Goal: Information Seeking & Learning: Learn about a topic

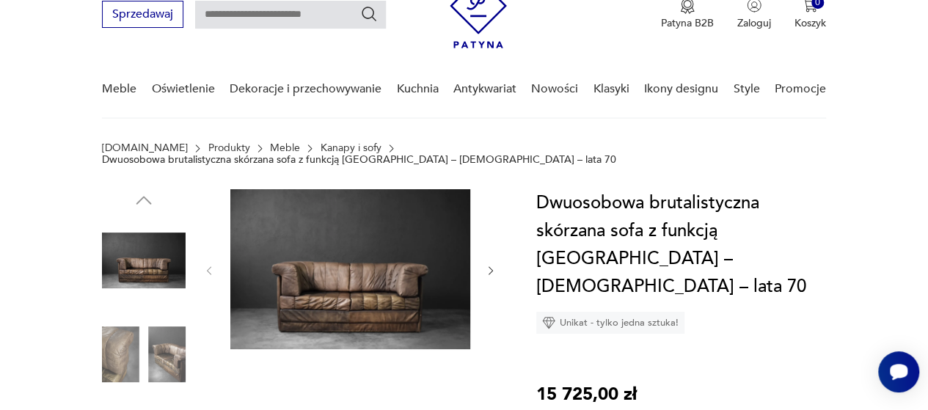
scroll to position [100, 0]
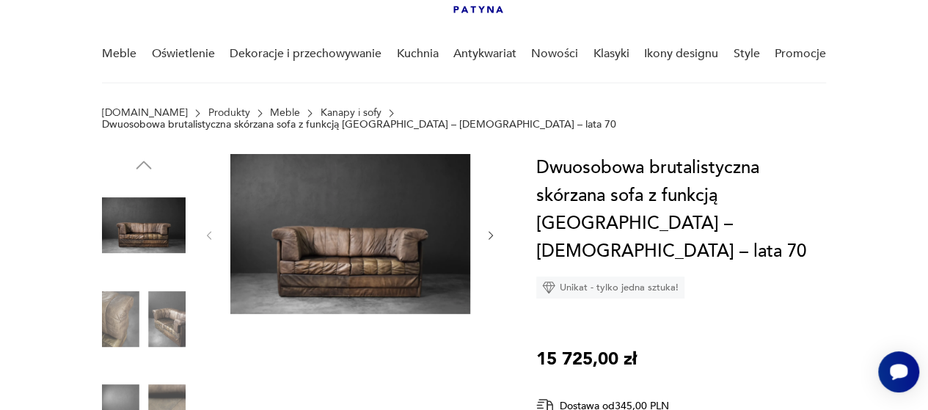
click at [323, 249] on img at bounding box center [350, 234] width 240 height 160
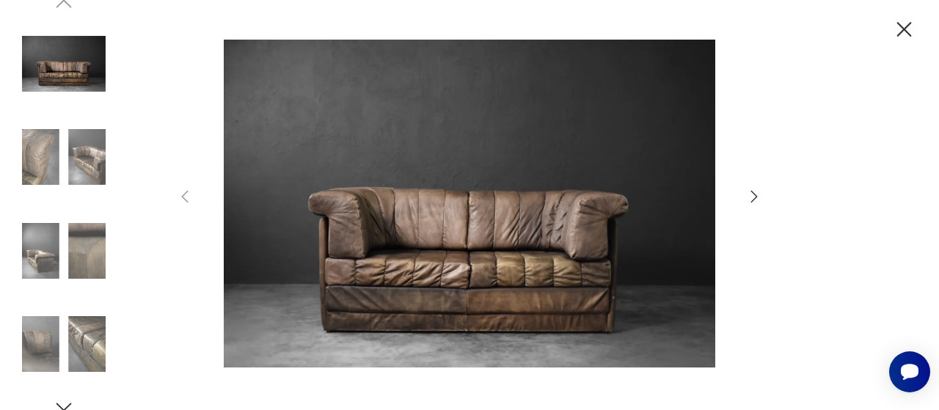
click at [762, 196] on icon "button" at bounding box center [754, 197] width 18 height 18
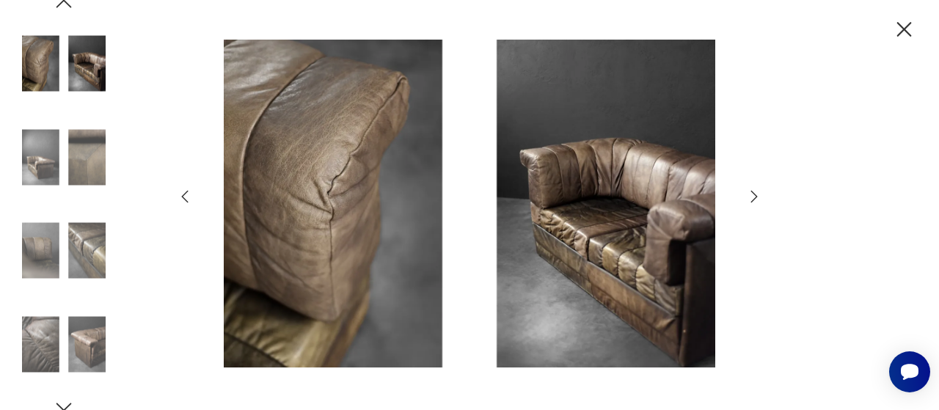
click at [762, 196] on icon "button" at bounding box center [754, 197] width 18 height 18
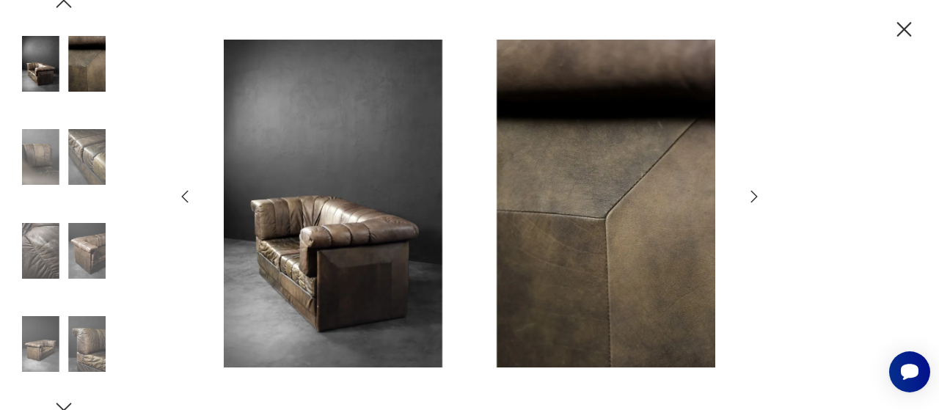
click at [762, 196] on icon "button" at bounding box center [754, 197] width 18 height 18
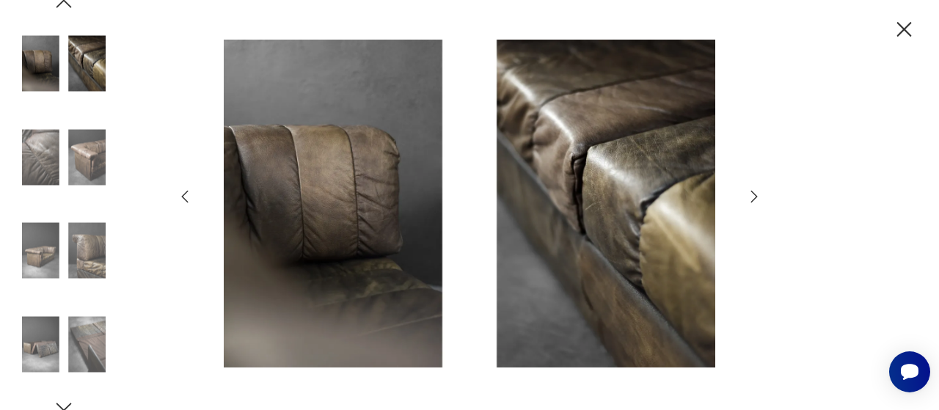
click at [762, 196] on icon "button" at bounding box center [754, 197] width 18 height 18
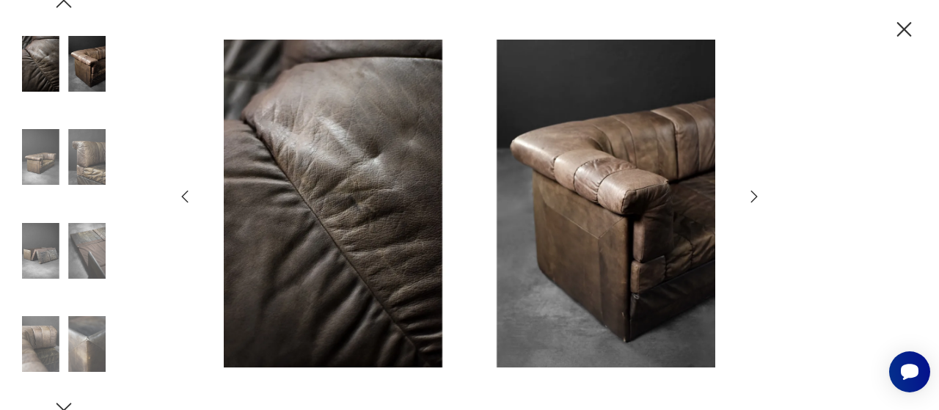
click at [762, 196] on icon "button" at bounding box center [754, 197] width 18 height 18
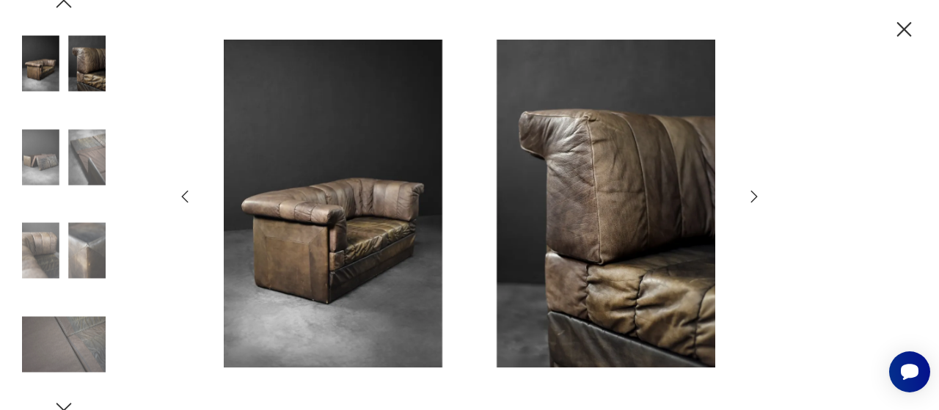
click at [762, 196] on icon "button" at bounding box center [754, 197] width 18 height 18
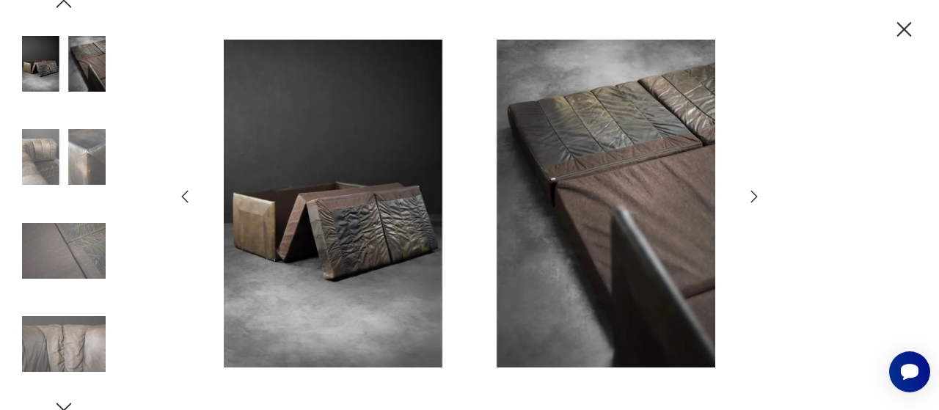
click at [762, 196] on icon "button" at bounding box center [754, 197] width 18 height 18
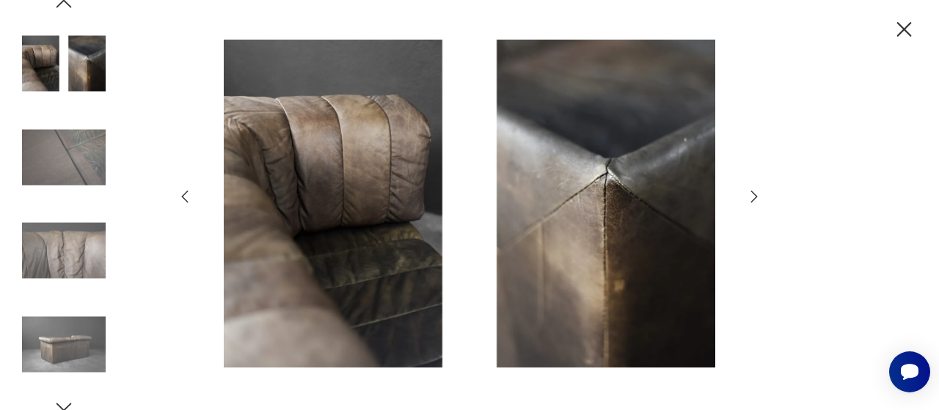
click at [762, 196] on icon "button" at bounding box center [754, 197] width 18 height 18
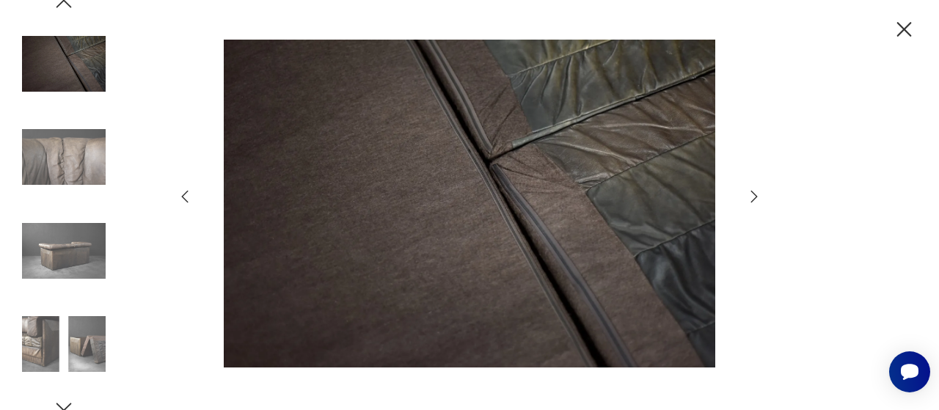
click at [762, 196] on icon "button" at bounding box center [754, 197] width 18 height 18
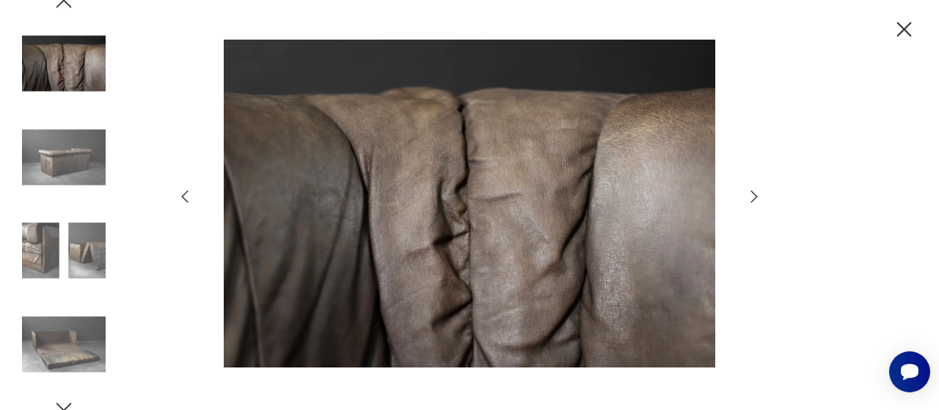
click at [762, 196] on icon "button" at bounding box center [754, 197] width 18 height 18
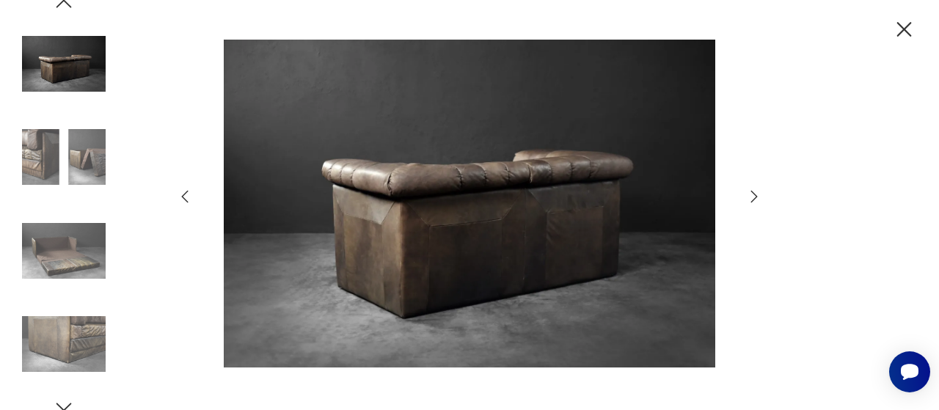
click at [762, 196] on icon "button" at bounding box center [754, 197] width 18 height 18
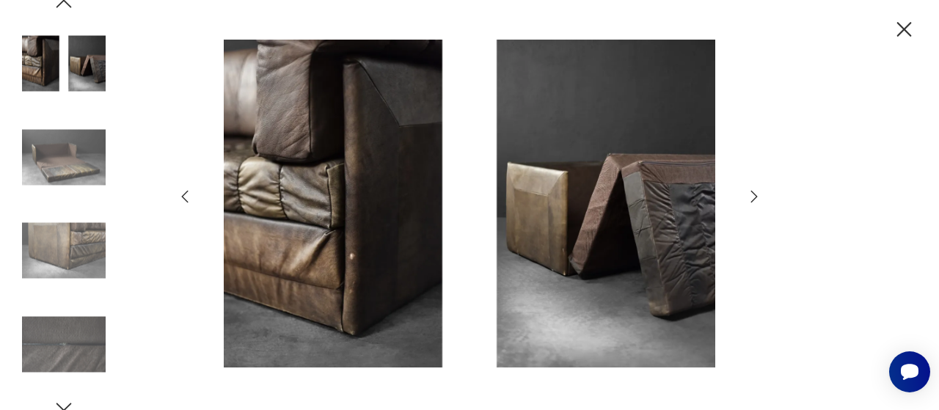
click at [762, 196] on icon "button" at bounding box center [754, 197] width 18 height 18
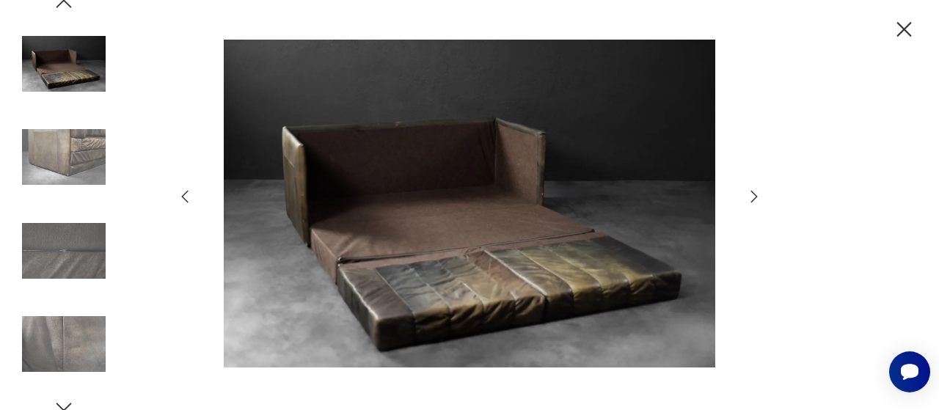
click at [762, 196] on icon "button" at bounding box center [754, 197] width 18 height 18
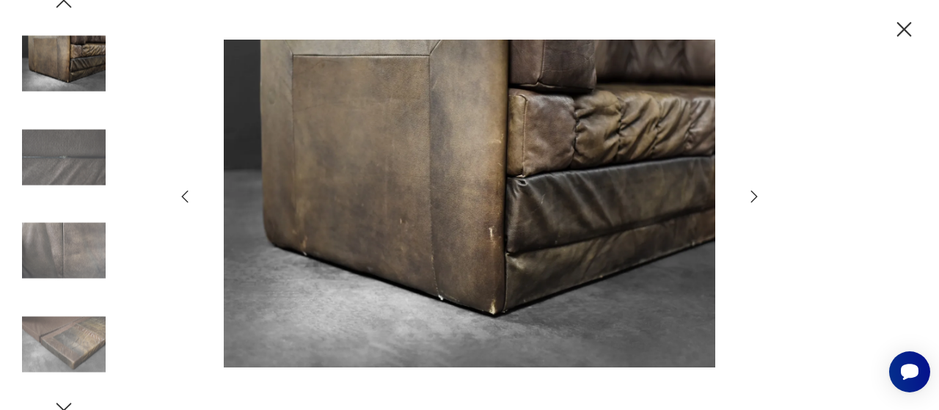
click at [762, 196] on icon "button" at bounding box center [754, 197] width 18 height 18
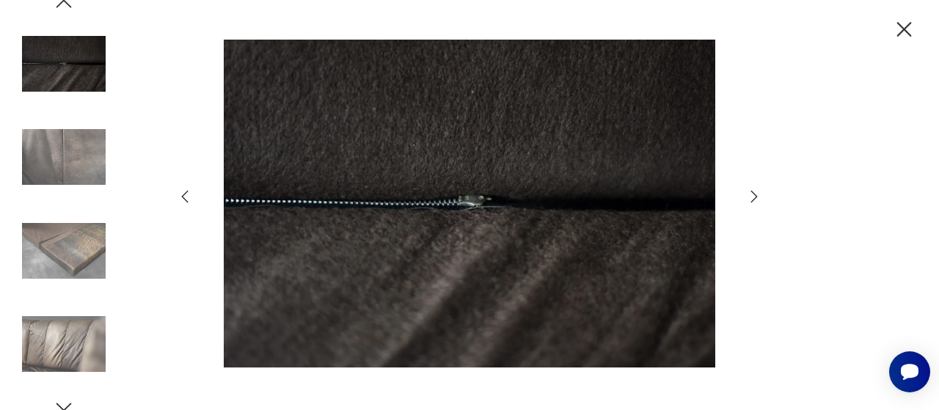
click at [762, 196] on icon "button" at bounding box center [754, 197] width 18 height 18
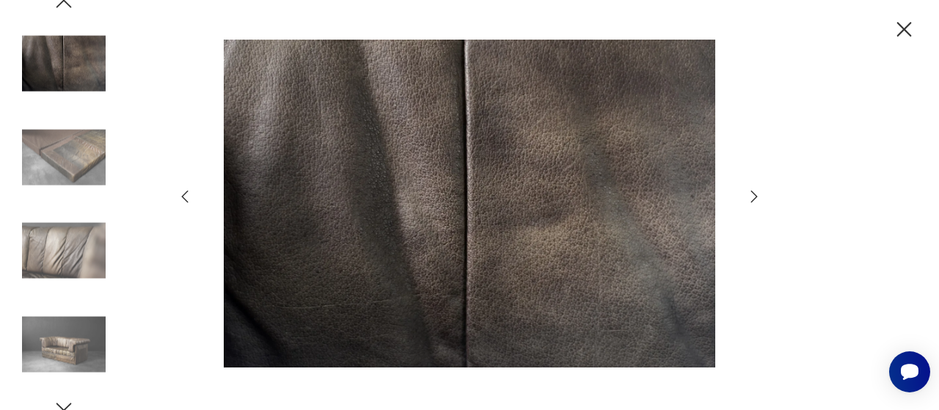
click at [762, 196] on icon "button" at bounding box center [754, 197] width 18 height 18
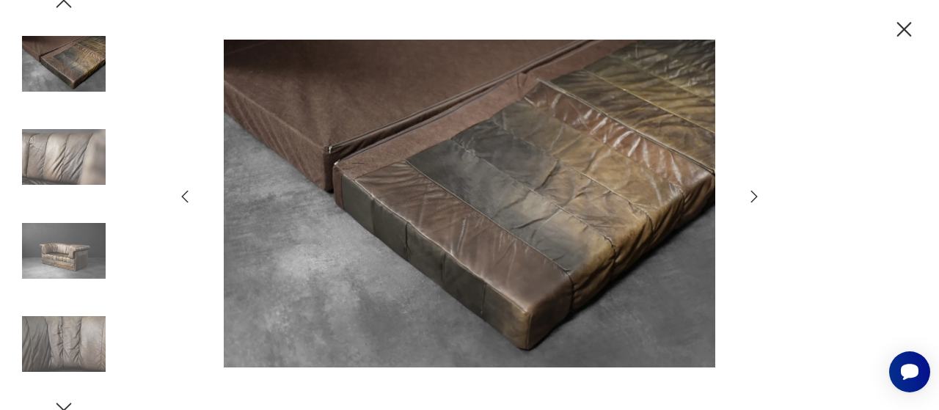
click at [762, 196] on icon "button" at bounding box center [754, 197] width 18 height 18
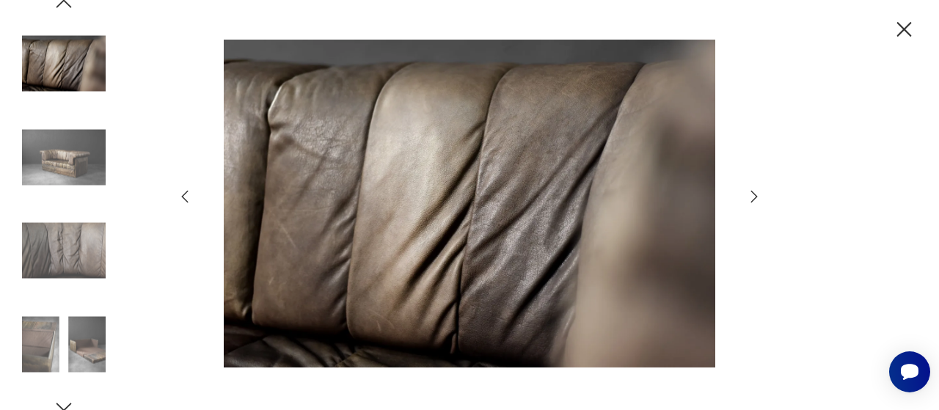
click at [762, 196] on icon "button" at bounding box center [754, 197] width 18 height 18
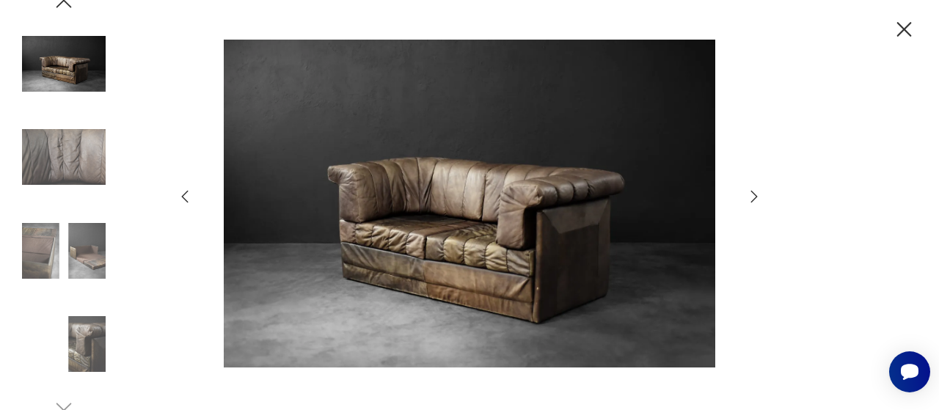
click at [762, 196] on icon "button" at bounding box center [754, 197] width 18 height 18
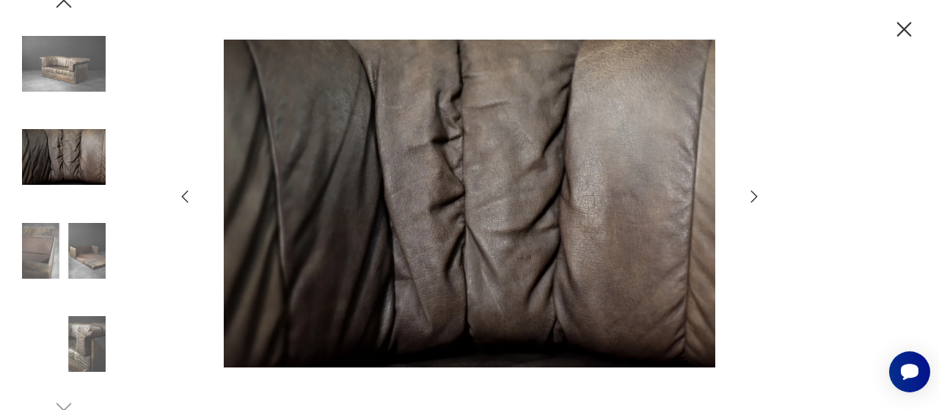
click at [902, 29] on icon "button" at bounding box center [904, 30] width 26 height 26
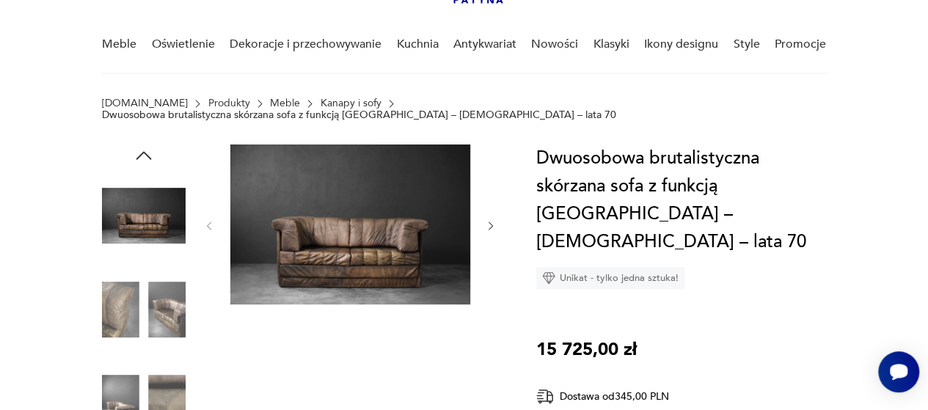
scroll to position [81, 0]
